Goal: Navigation & Orientation: Find specific page/section

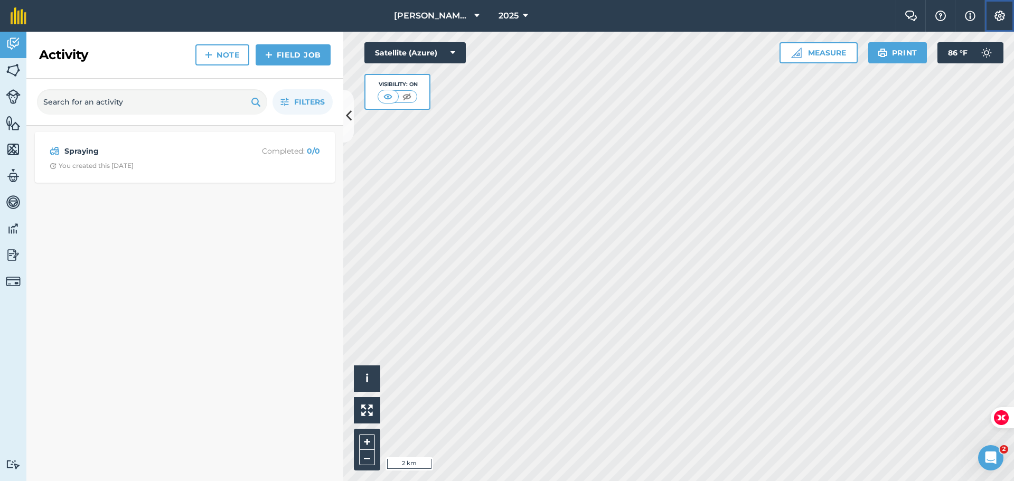
click at [999, 15] on img at bounding box center [1000, 16] width 13 height 11
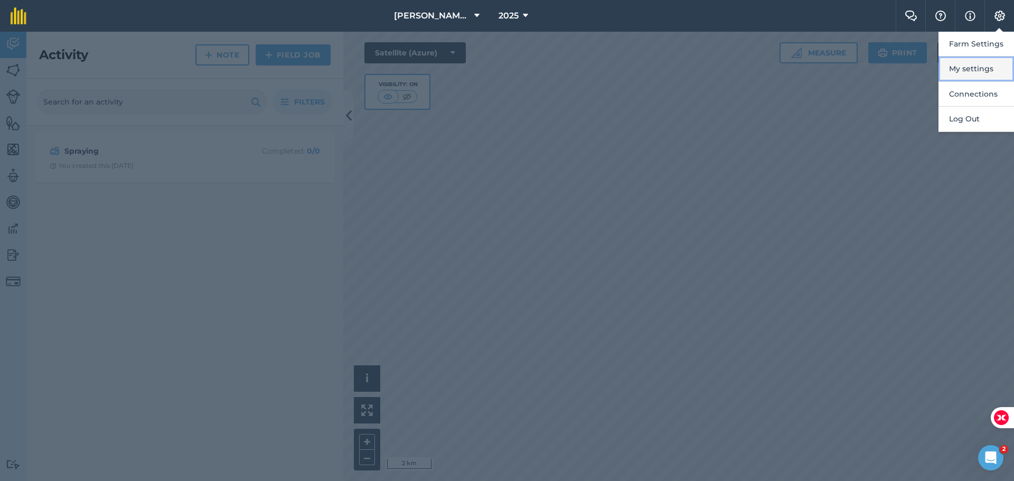
click at [966, 68] on button "My settings" at bounding box center [977, 69] width 76 height 25
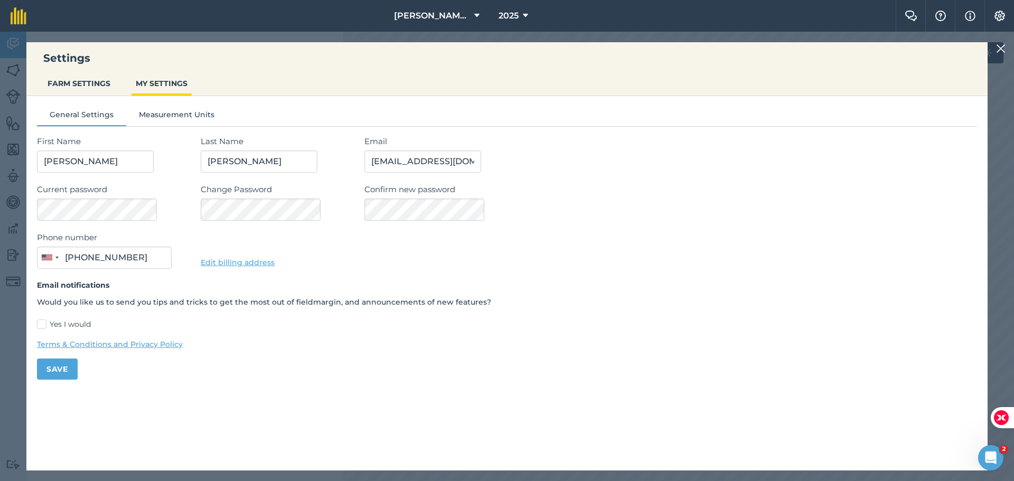
type input "[PHONE_NUMBER]"
click at [73, 86] on button "FARM SETTINGS" at bounding box center [78, 83] width 71 height 20
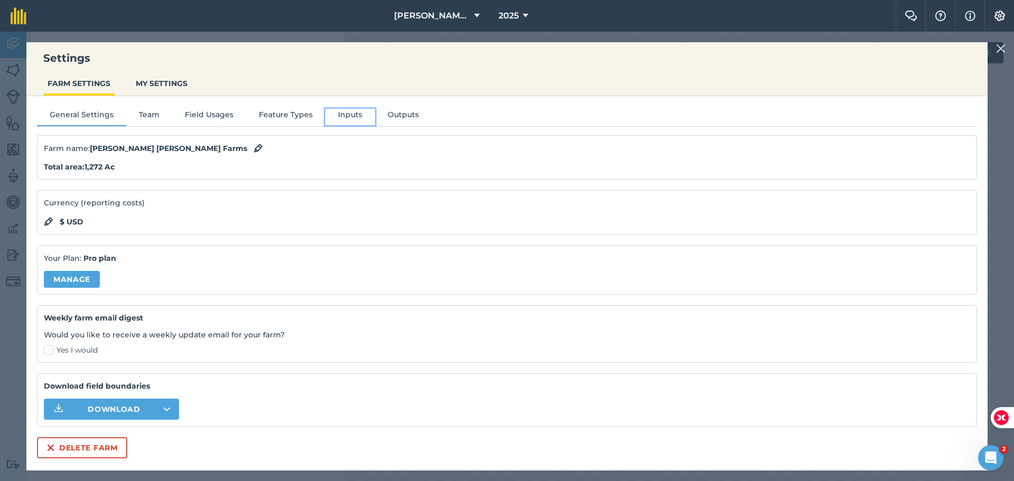
click at [346, 113] on button "Inputs" at bounding box center [350, 117] width 50 height 16
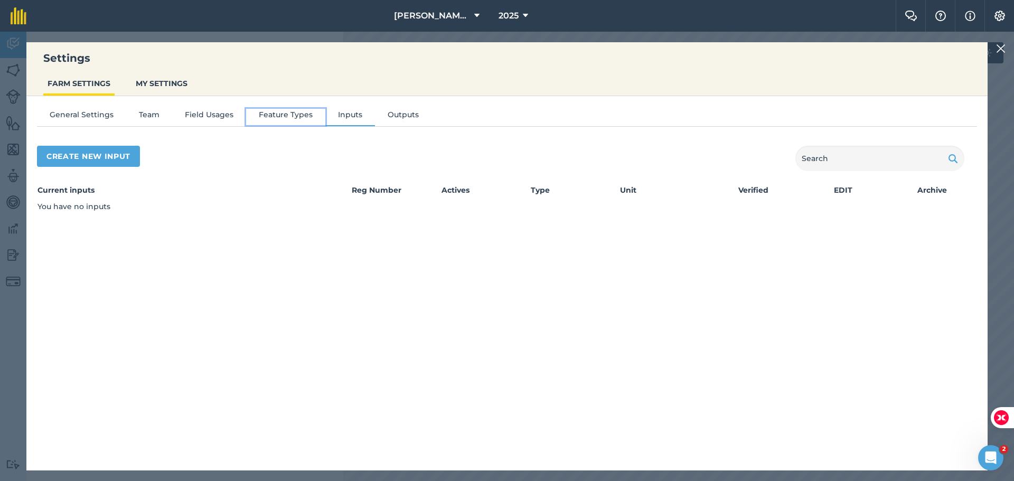
click at [283, 120] on button "Feature Types" at bounding box center [285, 117] width 79 height 16
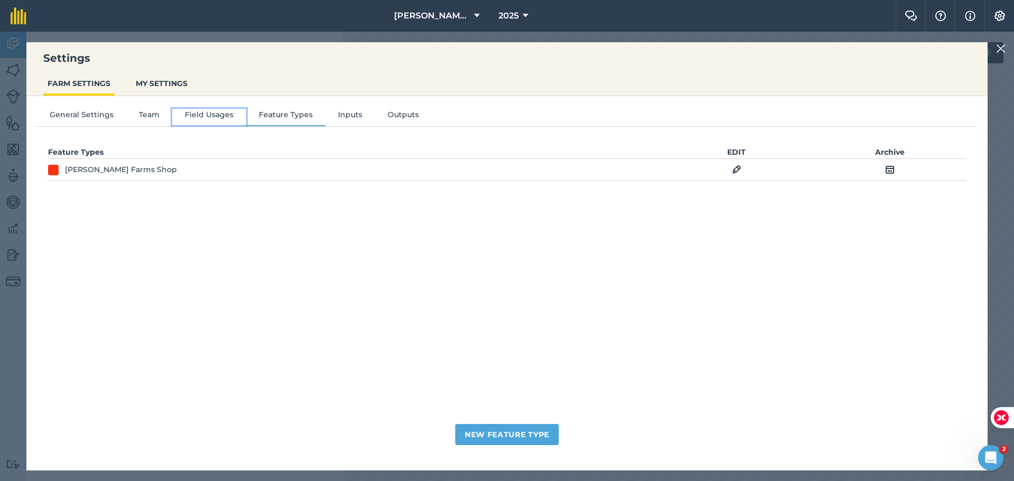
click at [209, 112] on button "Field Usages" at bounding box center [209, 117] width 74 height 16
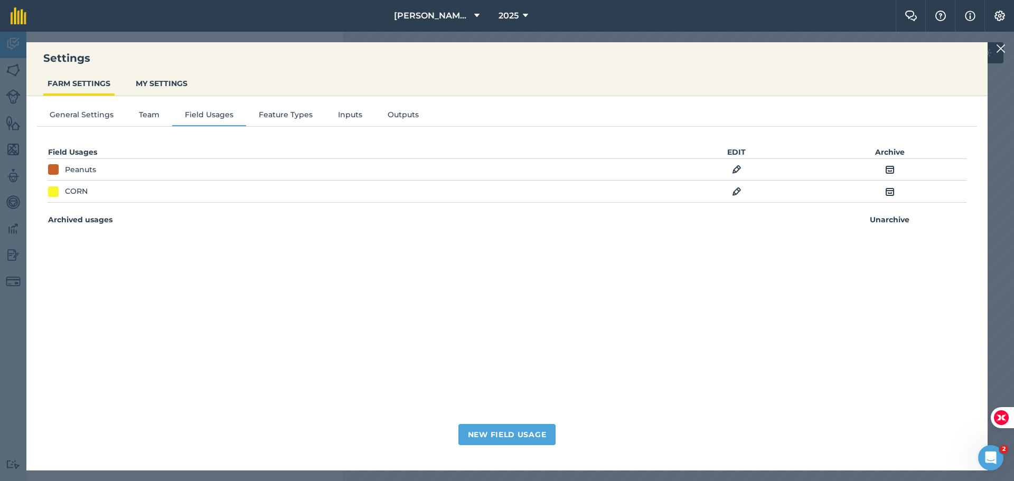
click at [412, 107] on div "General Settings Team Field Usages Feature Types Inputs Outputs Field Usages ED…" at bounding box center [506, 278] width 961 height 364
click at [408, 112] on button "Outputs" at bounding box center [403, 117] width 57 height 16
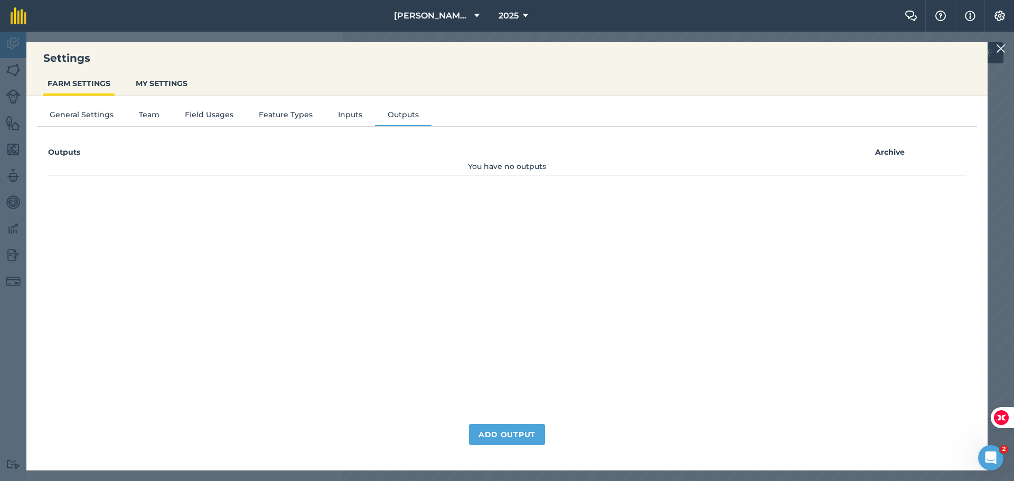
click at [129, 20] on nav "[PERSON_NAME] [PERSON_NAME] Farms 2025" at bounding box center [466, 16] width 859 height 32
click at [13, 11] on img at bounding box center [19, 15] width 16 height 17
click at [975, 15] on img at bounding box center [970, 16] width 11 height 13
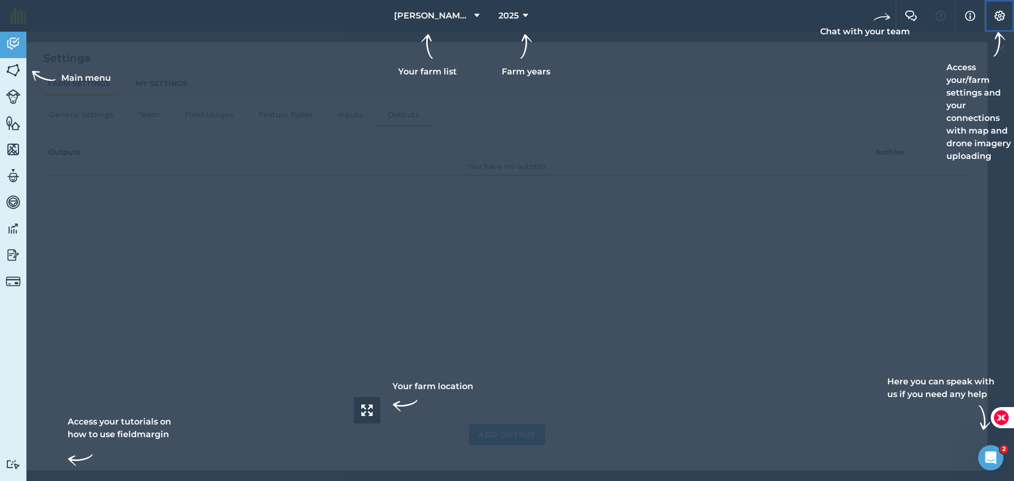
click at [1008, 17] on button "Settings" at bounding box center [1000, 16] width 30 height 32
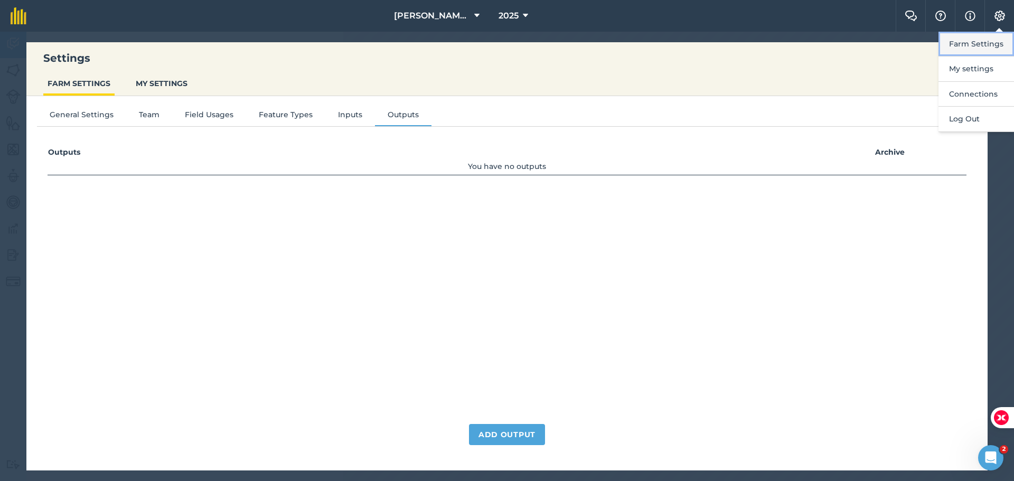
click at [969, 47] on button "Farm Settings" at bounding box center [977, 44] width 76 height 25
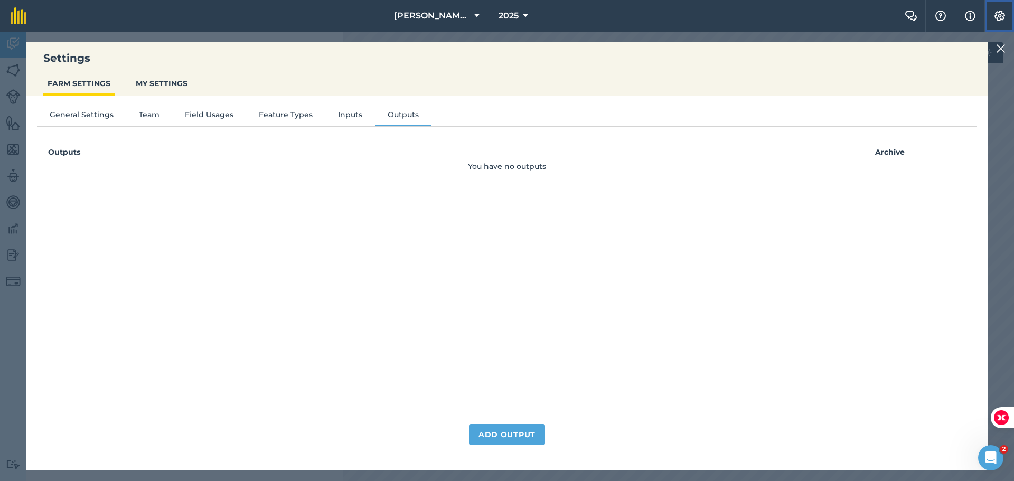
click at [991, 13] on button "Settings" at bounding box center [1000, 16] width 30 height 32
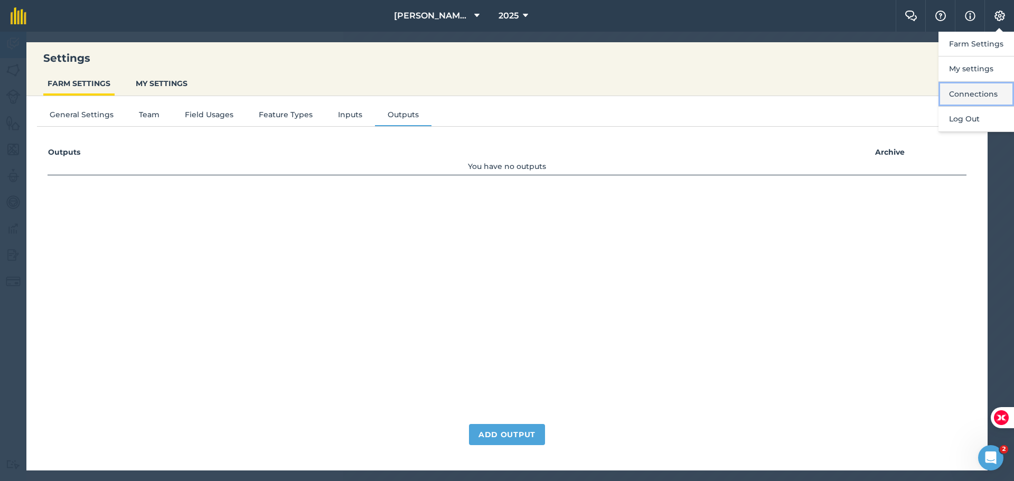
click at [970, 92] on button "Connections" at bounding box center [977, 94] width 76 height 25
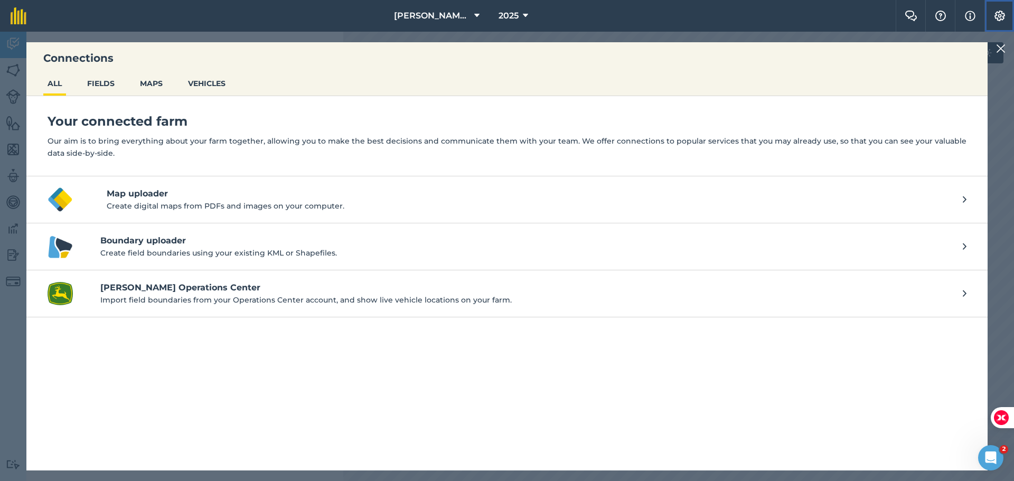
click at [1002, 11] on img at bounding box center [1000, 16] width 13 height 11
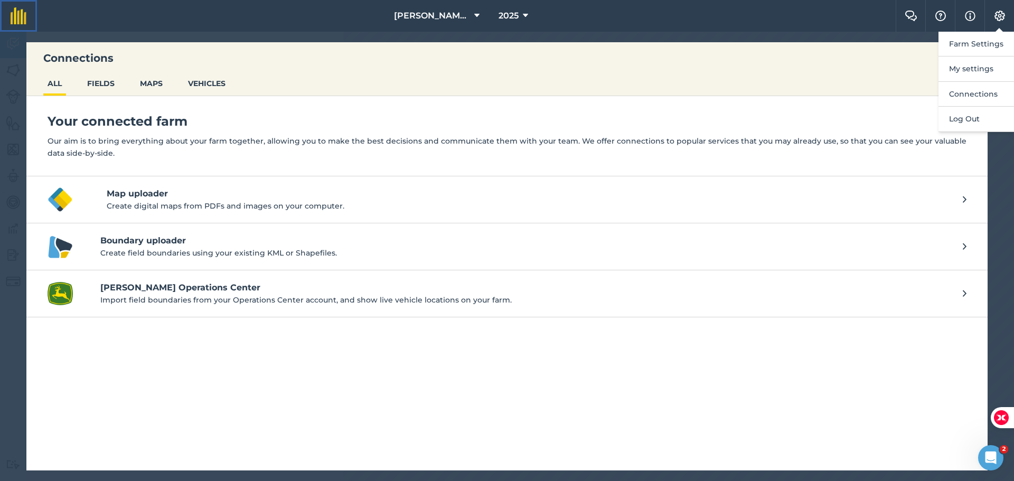
click at [20, 27] on link at bounding box center [18, 16] width 37 height 32
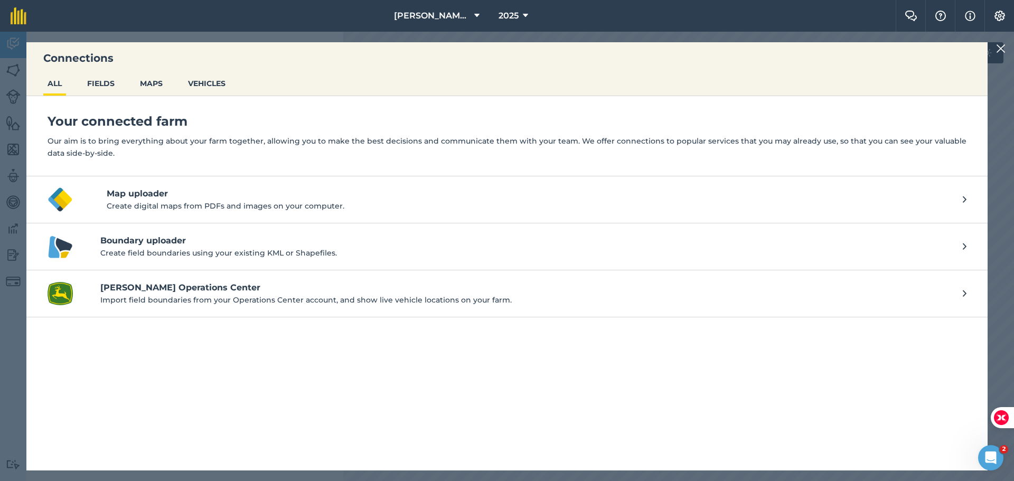
click at [995, 48] on div "Connections ALL FIELDS MAPS VEHICLES Your connected farm Our aim is to bring ev…" at bounding box center [507, 256] width 1014 height 449
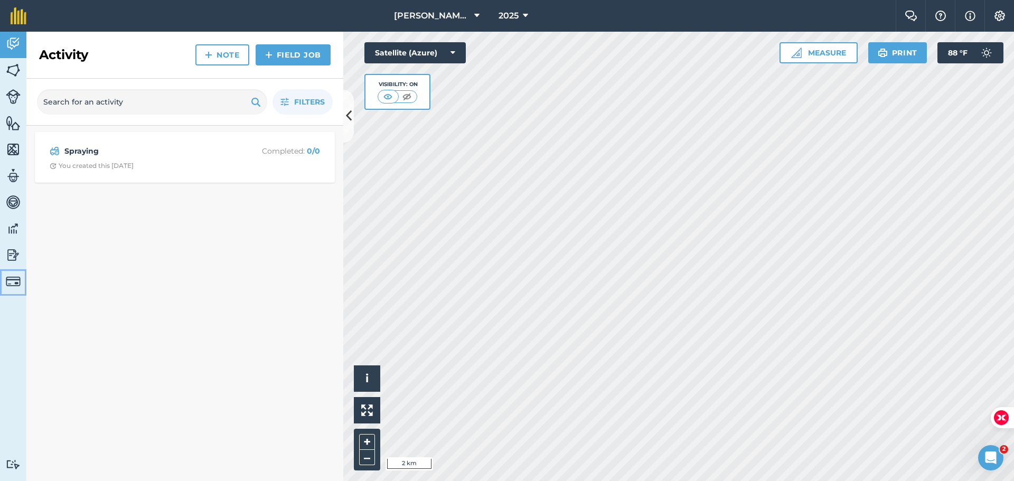
click at [16, 276] on img at bounding box center [13, 281] width 15 height 15
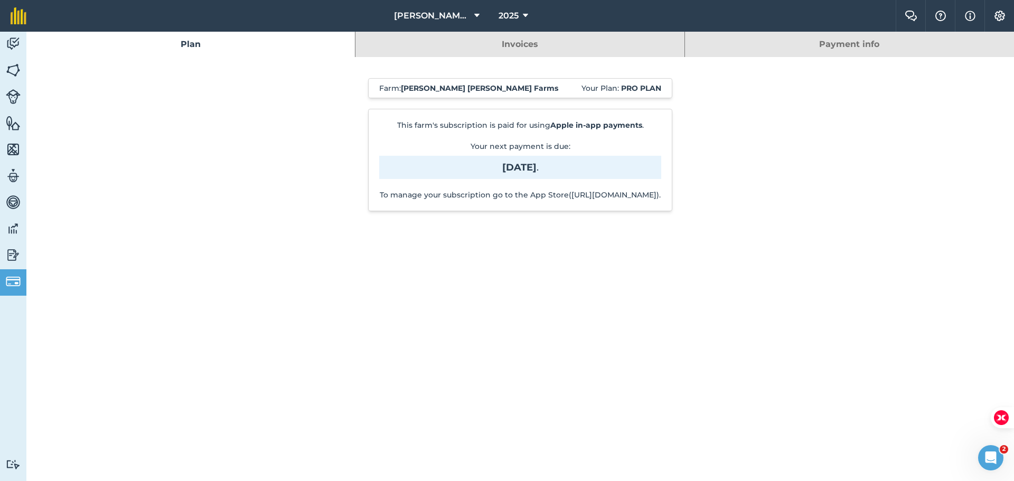
click at [471, 40] on link "Invoices" at bounding box center [519, 44] width 329 height 25
click at [537, 171] on strong "[DATE]" at bounding box center [519, 168] width 34 height 12
click at [453, 171] on span "[DATE] ." at bounding box center [520, 167] width 282 height 23
click at [486, 200] on p "To manage your subscription go to the App Store([URL][DOMAIN_NAME])." at bounding box center [520, 195] width 282 height 11
drag, startPoint x: 445, startPoint y: 206, endPoint x: 614, endPoint y: 206, distance: 169.5
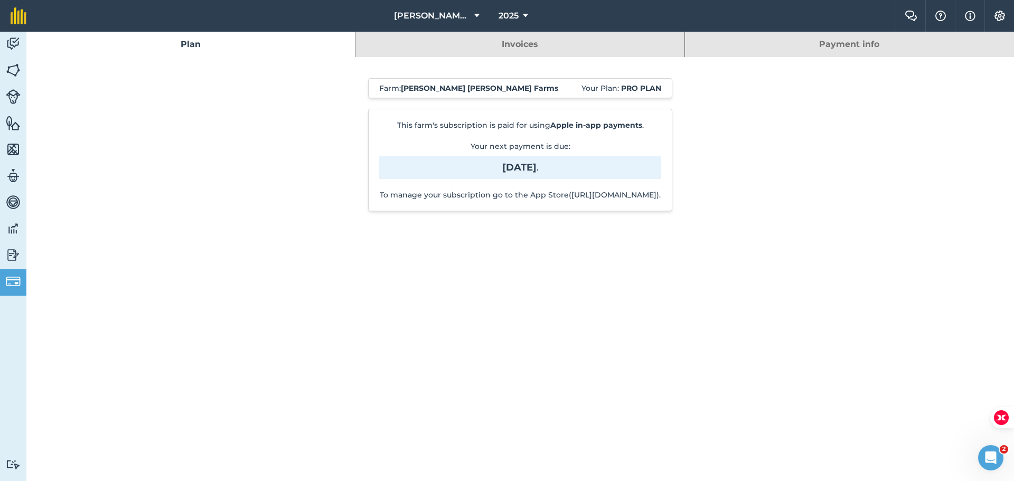
click at [614, 200] on p "To manage your subscription go to the App Store([URL][DOMAIN_NAME])." at bounding box center [520, 195] width 282 height 11
click at [13, 255] on img at bounding box center [13, 255] width 15 height 16
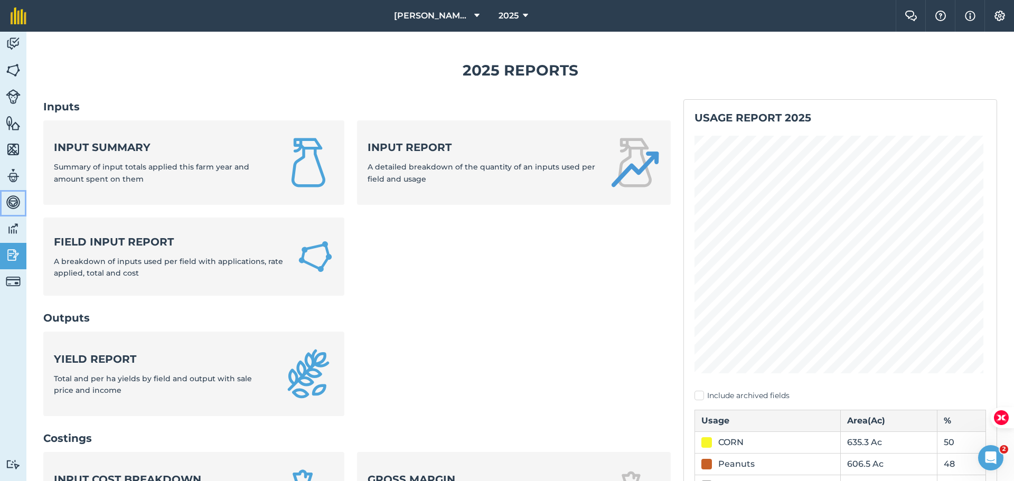
click at [7, 194] on img at bounding box center [13, 202] width 15 height 16
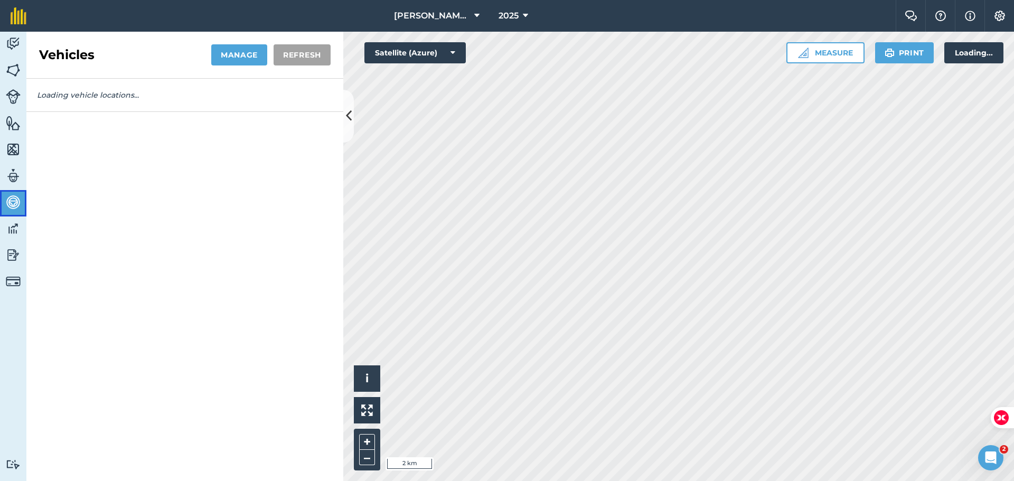
click at [11, 198] on img at bounding box center [13, 202] width 15 height 16
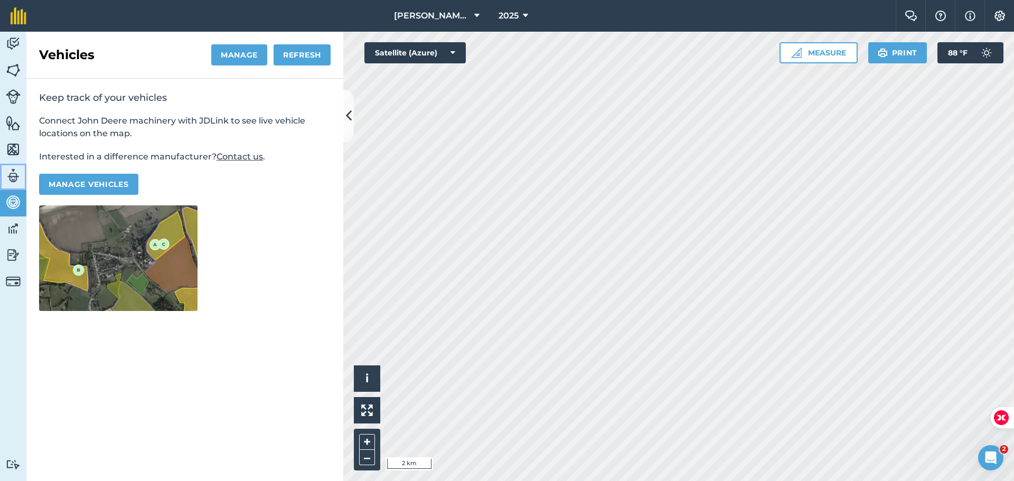
click at [17, 178] on img at bounding box center [13, 176] width 15 height 16
select select "MEMBER"
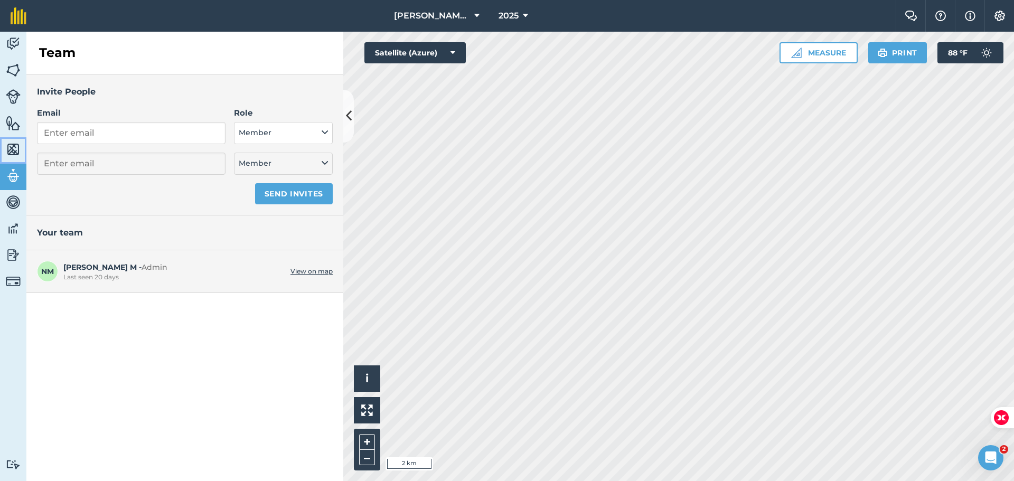
click at [10, 151] on img at bounding box center [13, 150] width 15 height 16
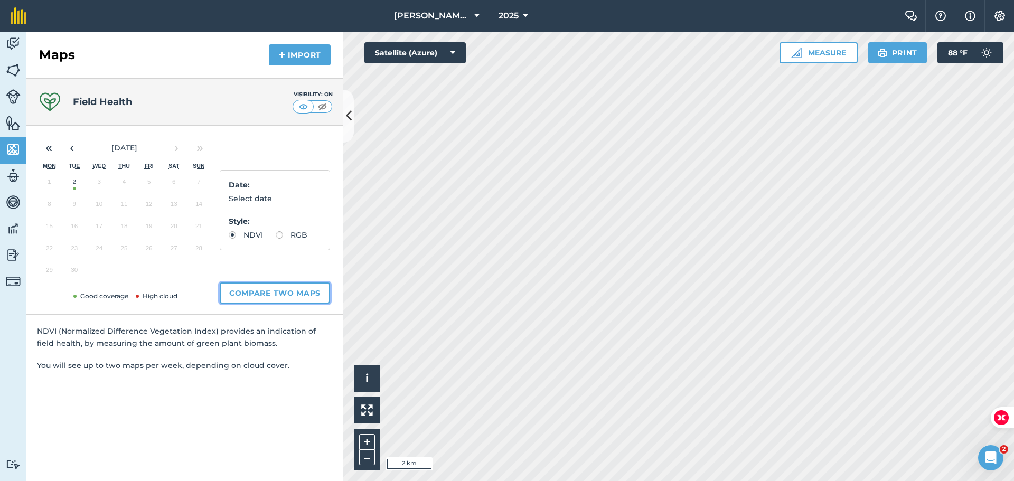
click at [271, 296] on button "Compare two maps" at bounding box center [275, 293] width 110 height 21
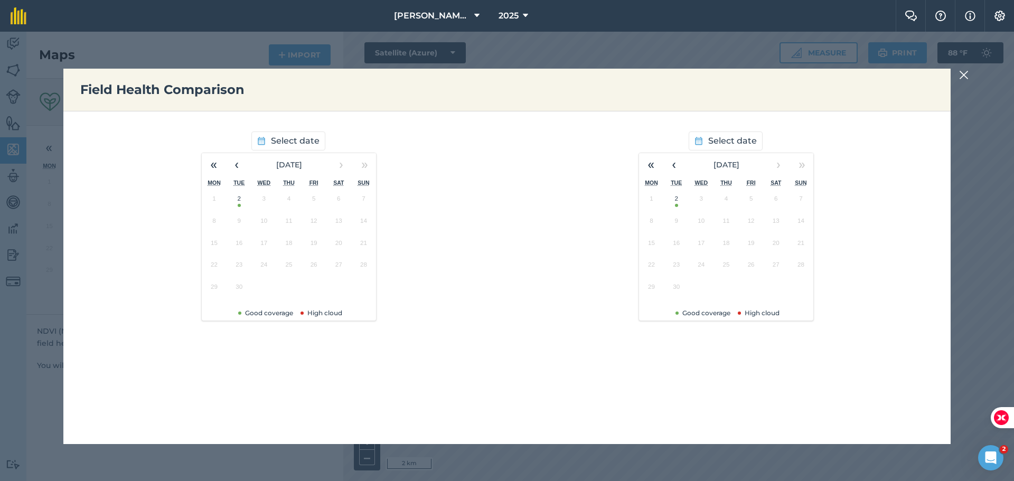
click at [674, 202] on button "2" at bounding box center [676, 201] width 25 height 22
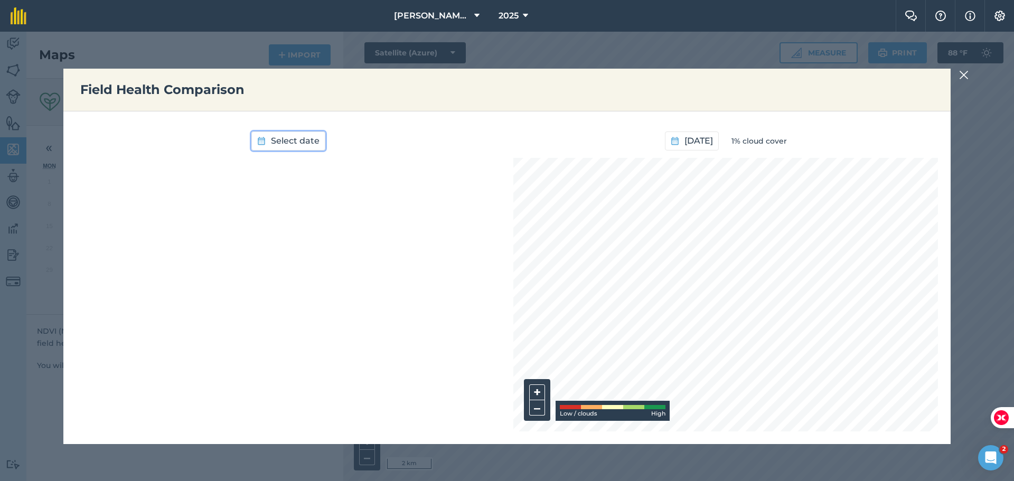
click at [293, 146] on span "Select date" at bounding box center [295, 141] width 49 height 14
click at [235, 203] on button "2" at bounding box center [239, 201] width 25 height 22
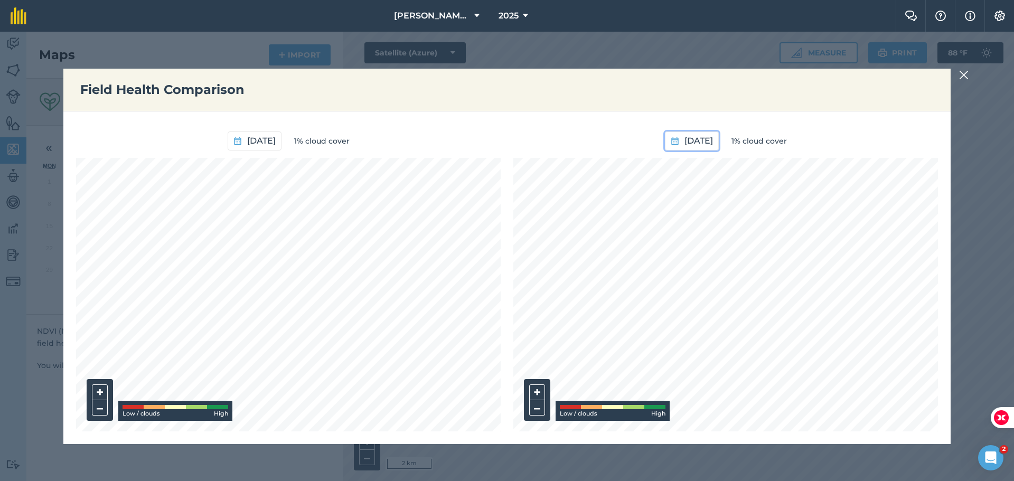
click at [688, 138] on span "[DATE]" at bounding box center [699, 141] width 29 height 14
click at [638, 163] on button "‹" at bounding box center [640, 164] width 23 height 23
click at [669, 246] on button "13" at bounding box center [667, 246] width 25 height 22
click at [964, 78] on img at bounding box center [964, 75] width 10 height 13
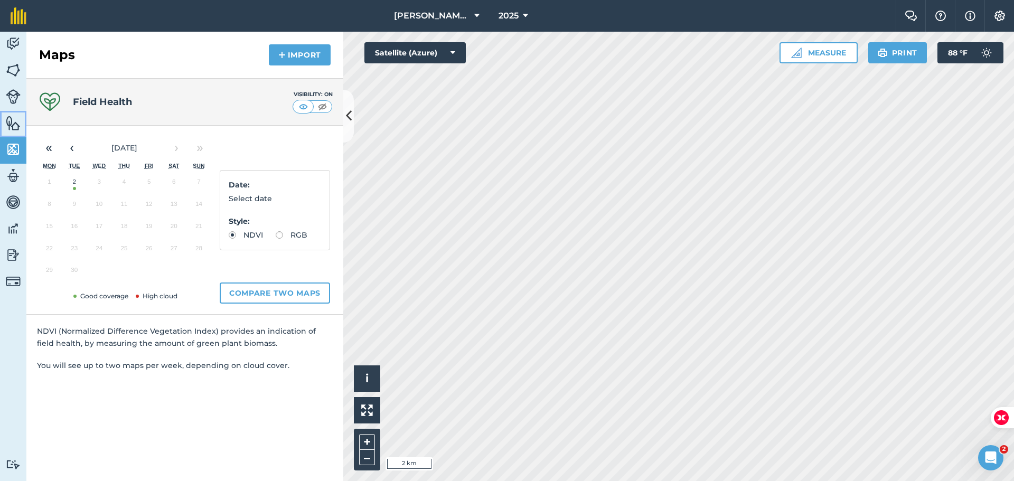
click at [11, 125] on img at bounding box center [13, 123] width 15 height 16
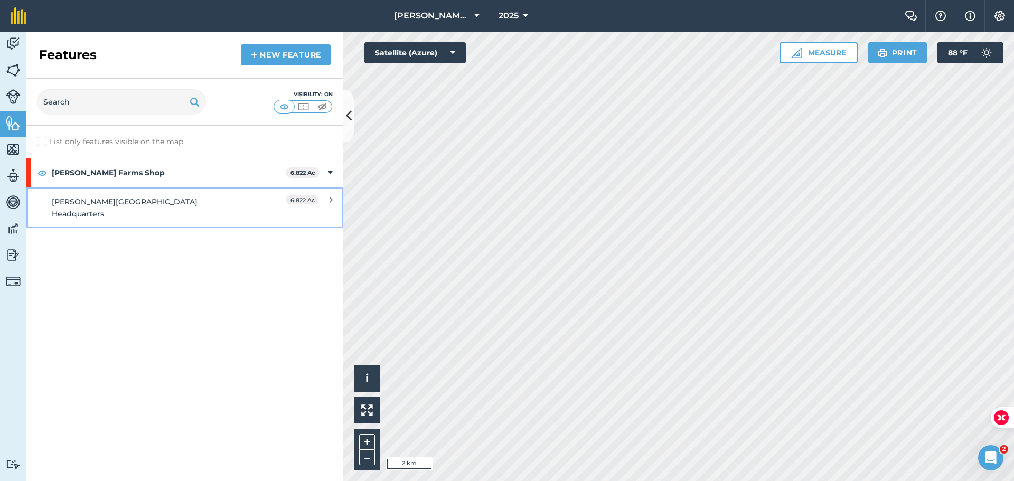
click at [62, 190] on link "[PERSON_NAME][GEOGRAPHIC_DATA] Headquarters 6.822 Ac" at bounding box center [184, 207] width 317 height 41
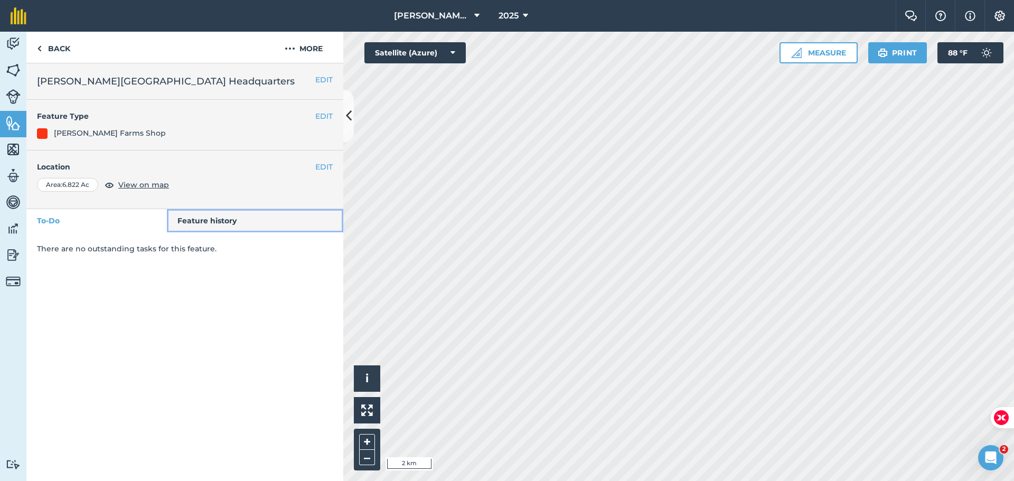
click at [198, 211] on link "Feature history" at bounding box center [255, 220] width 177 height 23
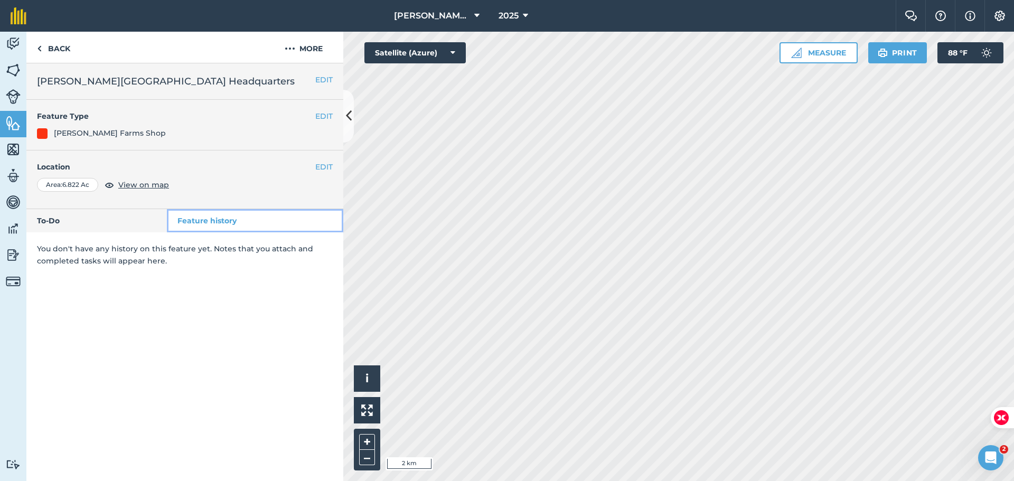
click at [198, 216] on link "Feature history" at bounding box center [255, 220] width 177 height 23
click at [5, 95] on link "Livestock" at bounding box center [13, 98] width 26 height 26
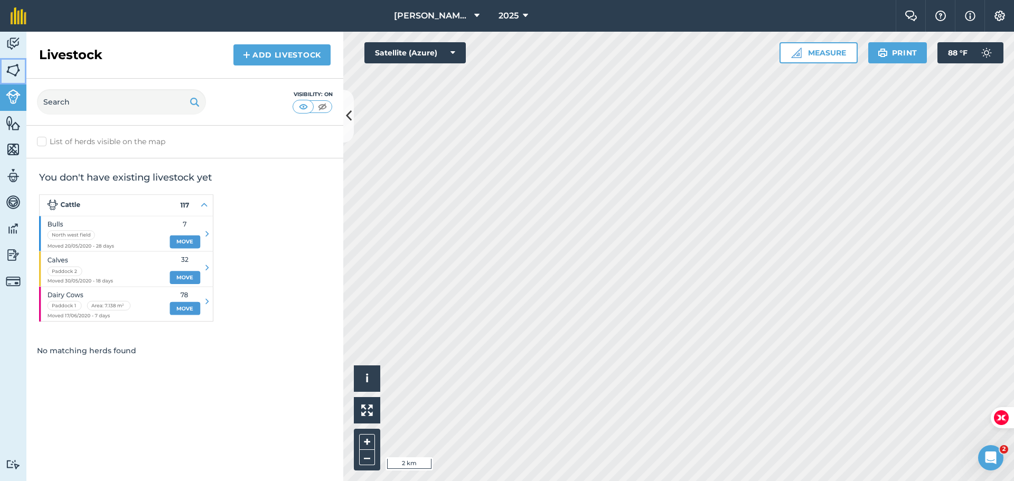
click at [5, 72] on link "Fields" at bounding box center [13, 71] width 26 height 26
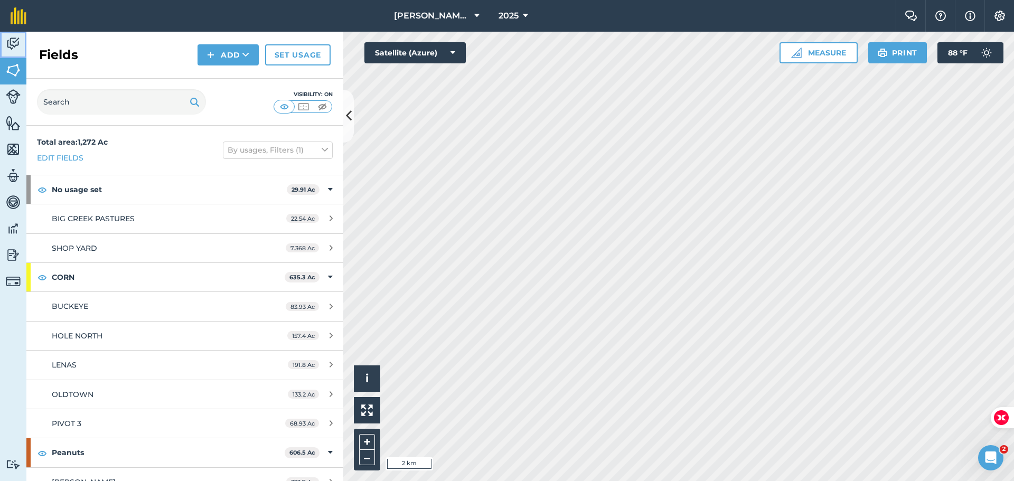
click at [9, 43] on img at bounding box center [13, 44] width 15 height 16
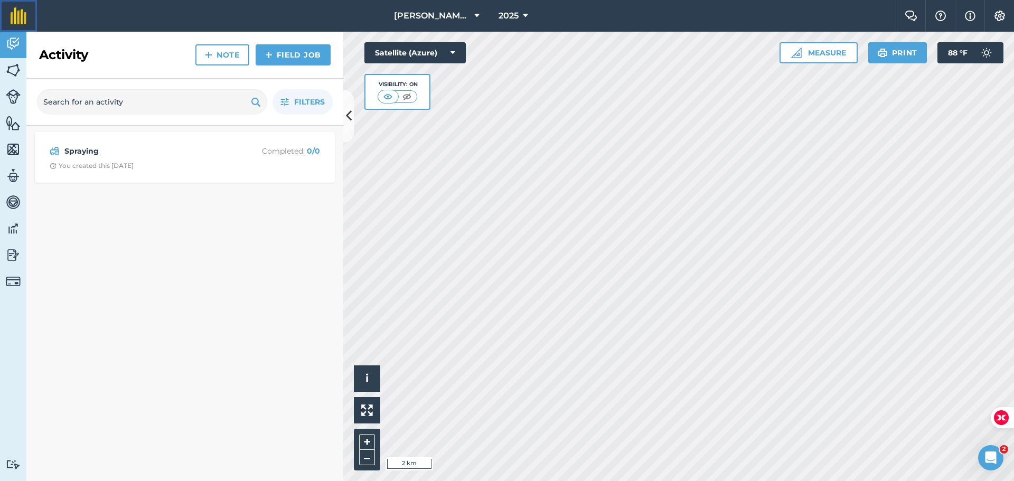
click at [24, 18] on img at bounding box center [19, 15] width 16 height 17
click at [416, 49] on button "Satellite (Azure)" at bounding box center [414, 52] width 101 height 21
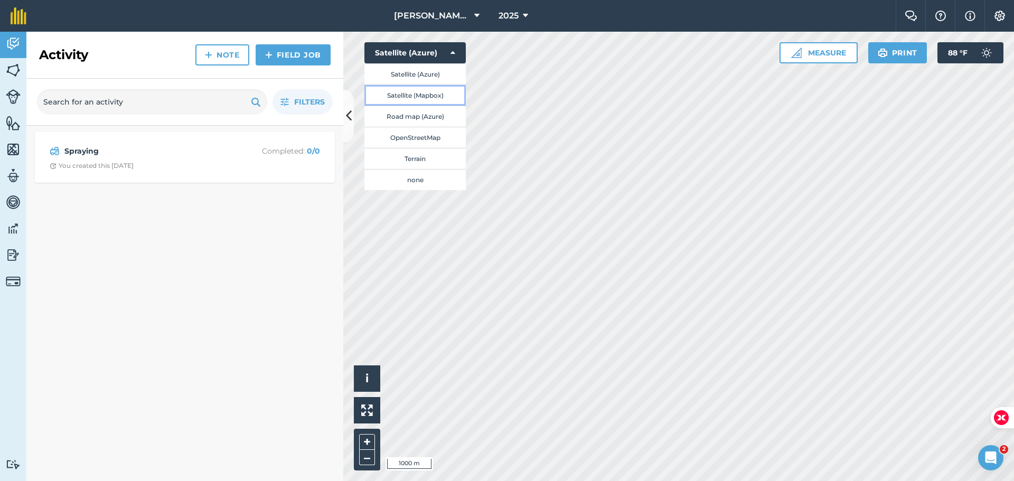
click at [419, 93] on button "Satellite (Mapbox)" at bounding box center [414, 95] width 101 height 21
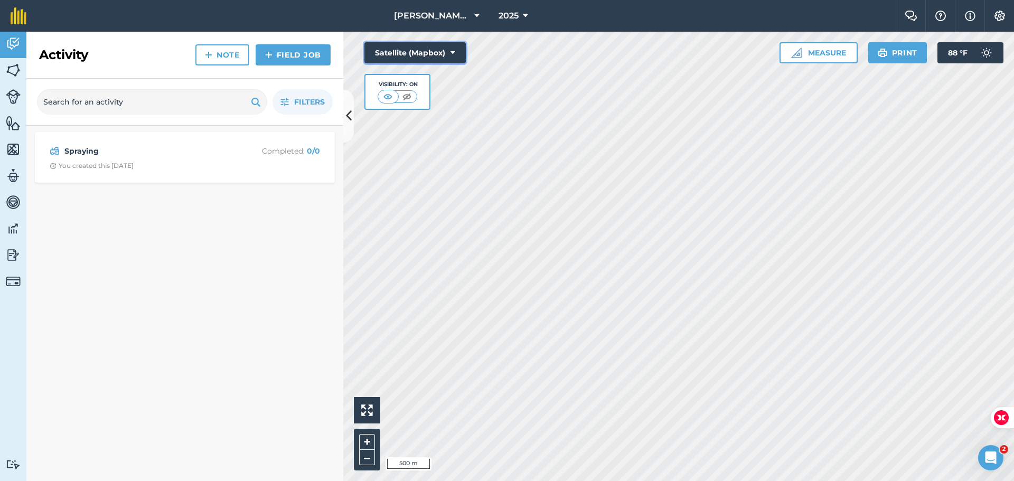
click at [442, 49] on button "Satellite (Mapbox)" at bounding box center [414, 52] width 101 height 21
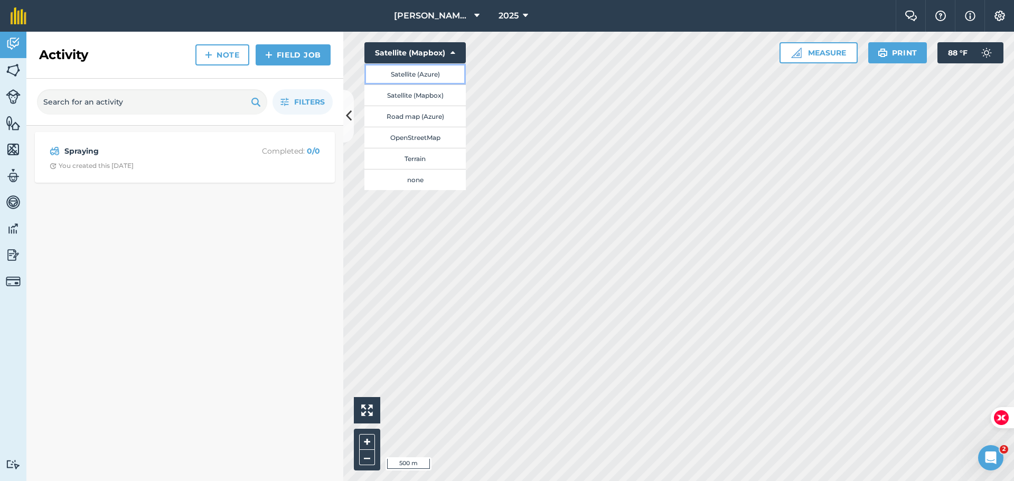
click at [431, 76] on button "Satellite (Azure)" at bounding box center [414, 73] width 101 height 21
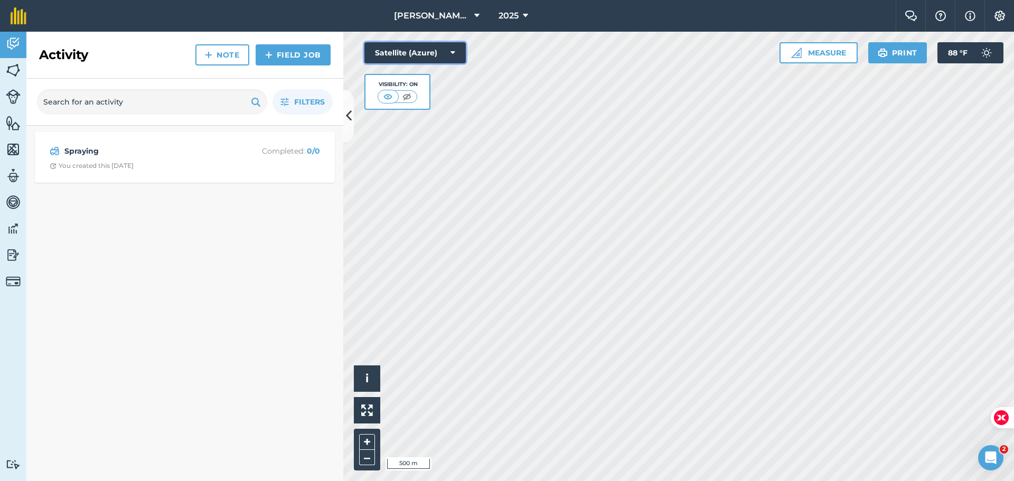
click at [426, 52] on button "Satellite (Azure)" at bounding box center [414, 52] width 101 height 21
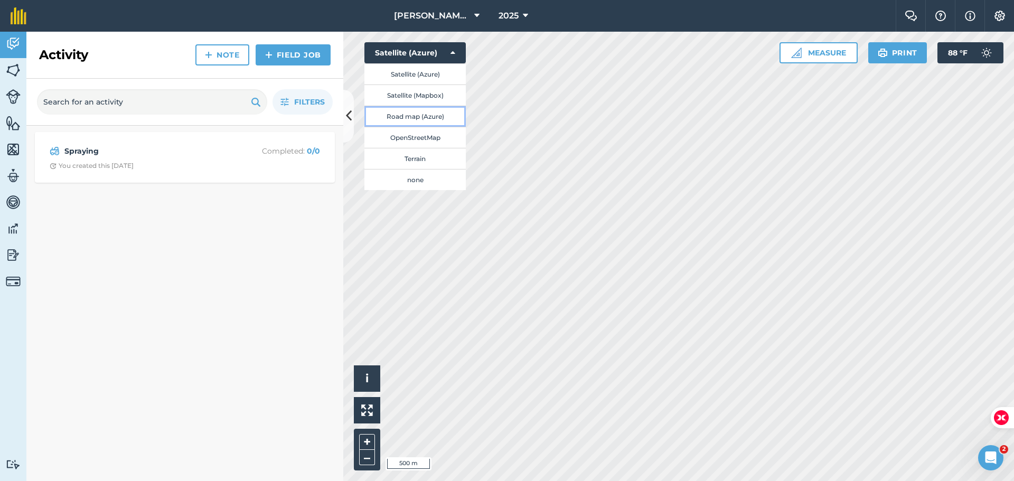
click at [427, 113] on button "Road map (Azure)" at bounding box center [414, 116] width 101 height 21
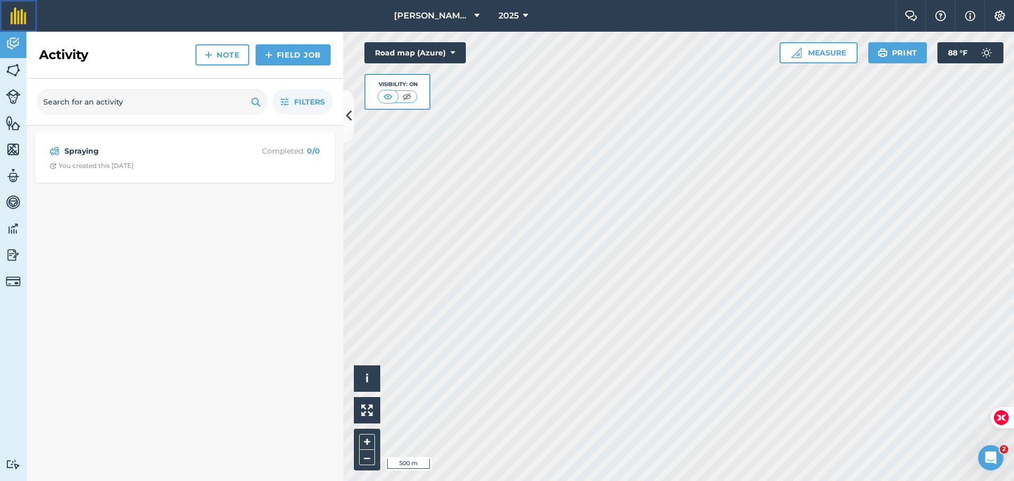
click at [15, 17] on img at bounding box center [19, 15] width 16 height 17
click at [406, 100] on img at bounding box center [406, 96] width 13 height 11
click at [408, 55] on button "Road map (Azure)" at bounding box center [414, 52] width 101 height 21
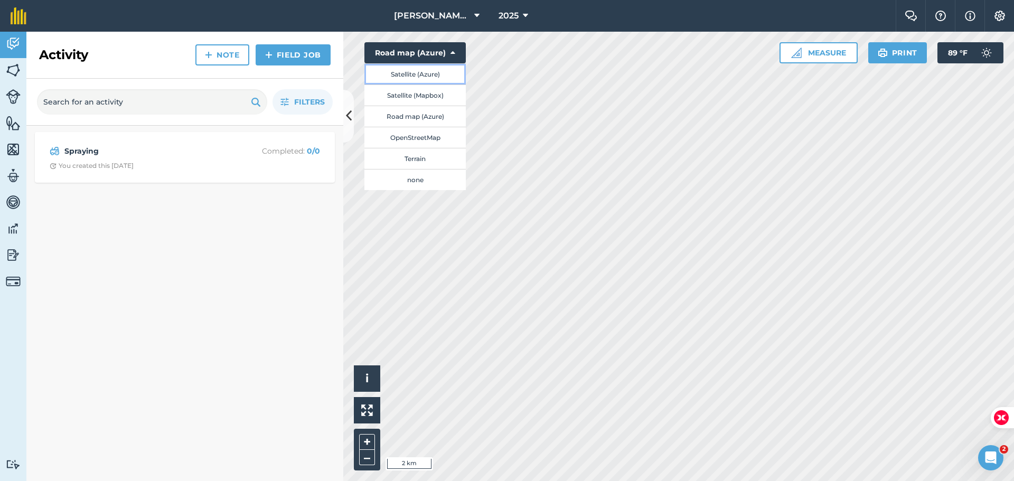
click at [406, 73] on button "Satellite (Azure)" at bounding box center [414, 73] width 101 height 21
